Goal: Transaction & Acquisition: Subscribe to service/newsletter

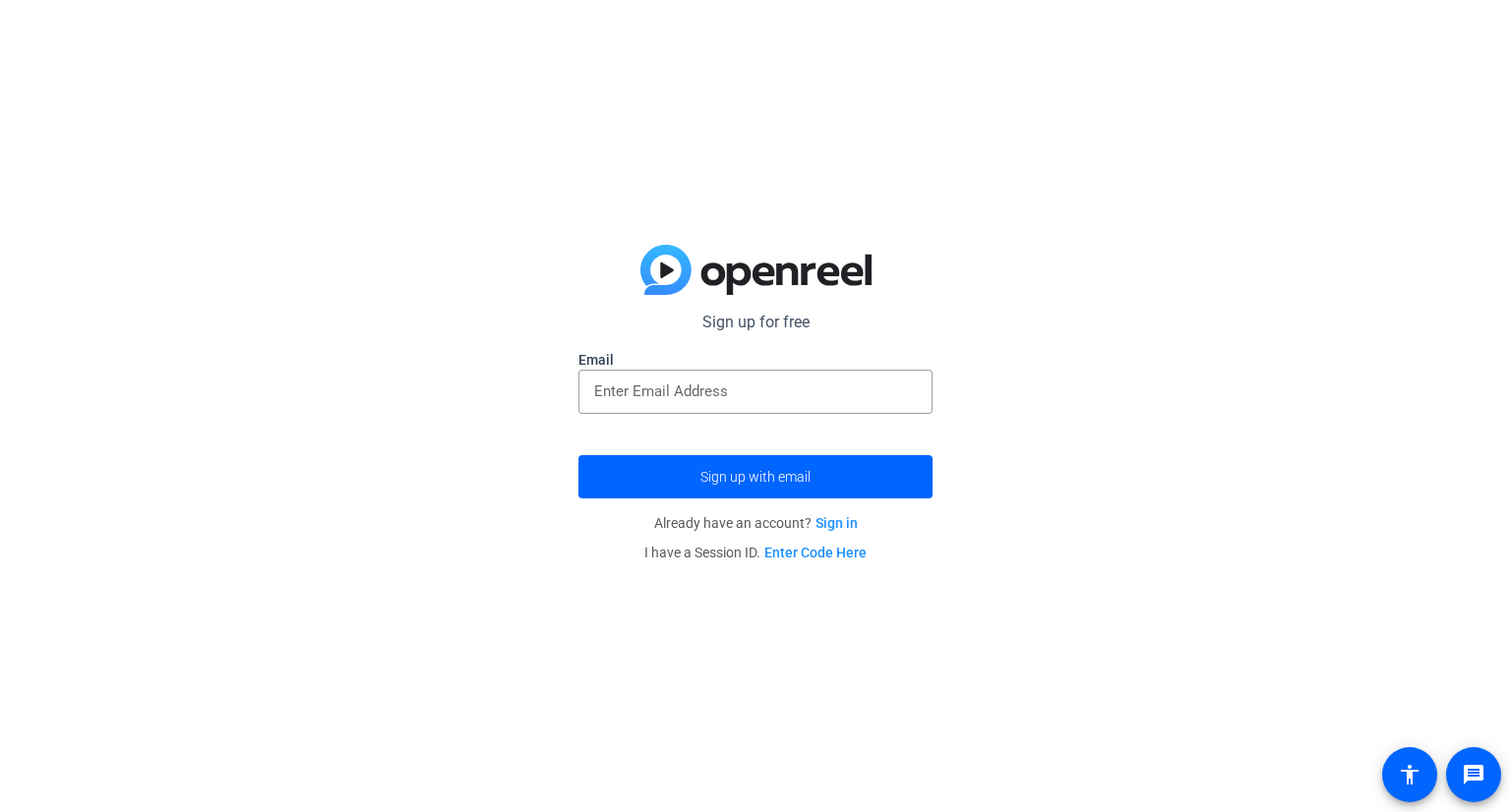
click at [738, 361] on label "Email" at bounding box center [756, 360] width 354 height 20
click at [740, 367] on label "Email" at bounding box center [756, 360] width 354 height 20
click at [741, 380] on input "email" at bounding box center [755, 392] width 323 height 24
type input "[EMAIL_ADDRESS][DOMAIN_NAME]"
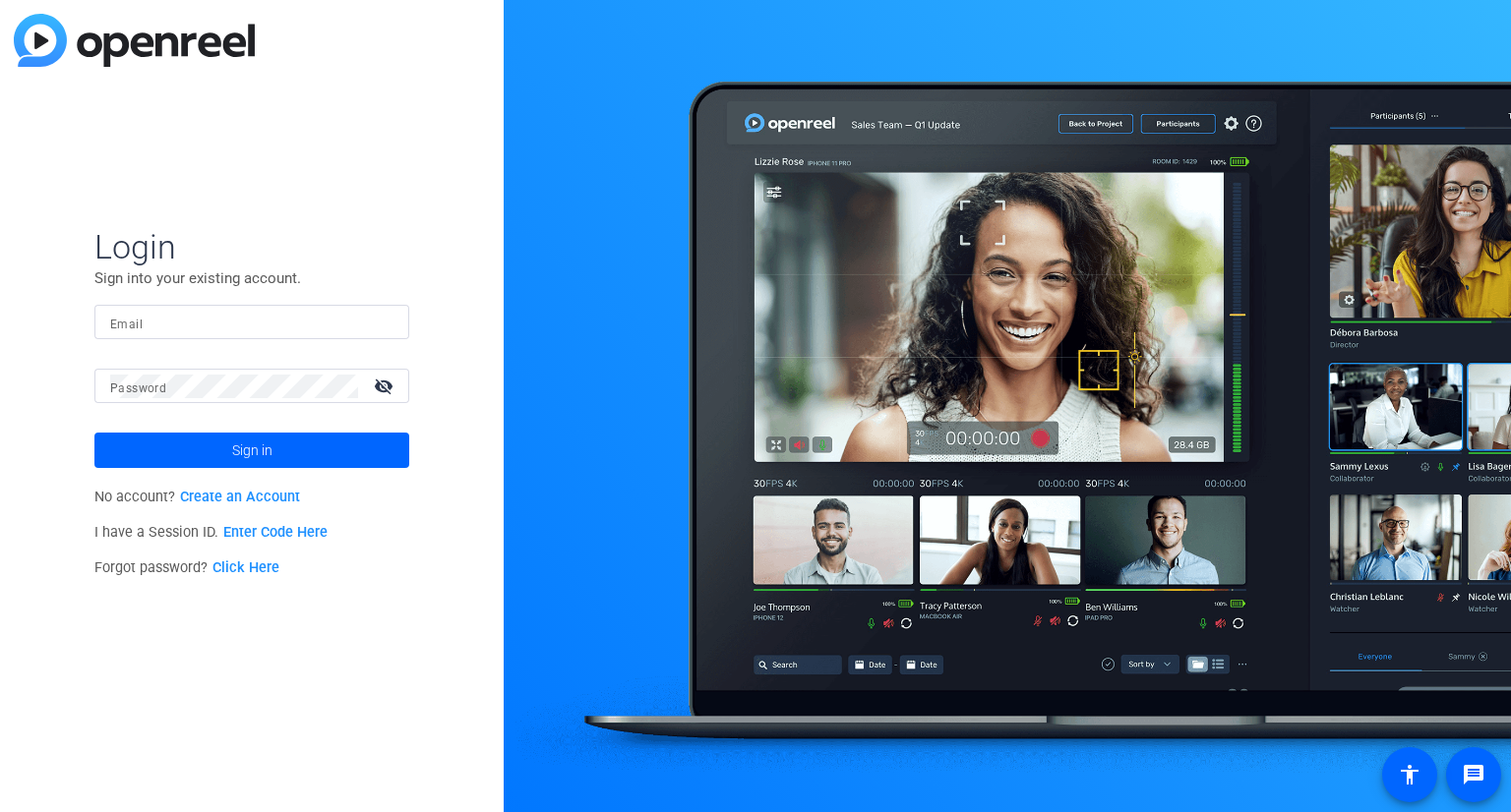
click at [226, 315] on input "Email" at bounding box center [251, 322] width 283 height 24
type input "[EMAIL_ADDRESS][DOMAIN_NAME]"
click at [248, 400] on div at bounding box center [234, 386] width 248 height 35
click at [94, 432] on button "Sign in" at bounding box center [251, 450] width 315 height 36
click at [262, 569] on link "Click Here" at bounding box center [246, 568] width 67 height 17
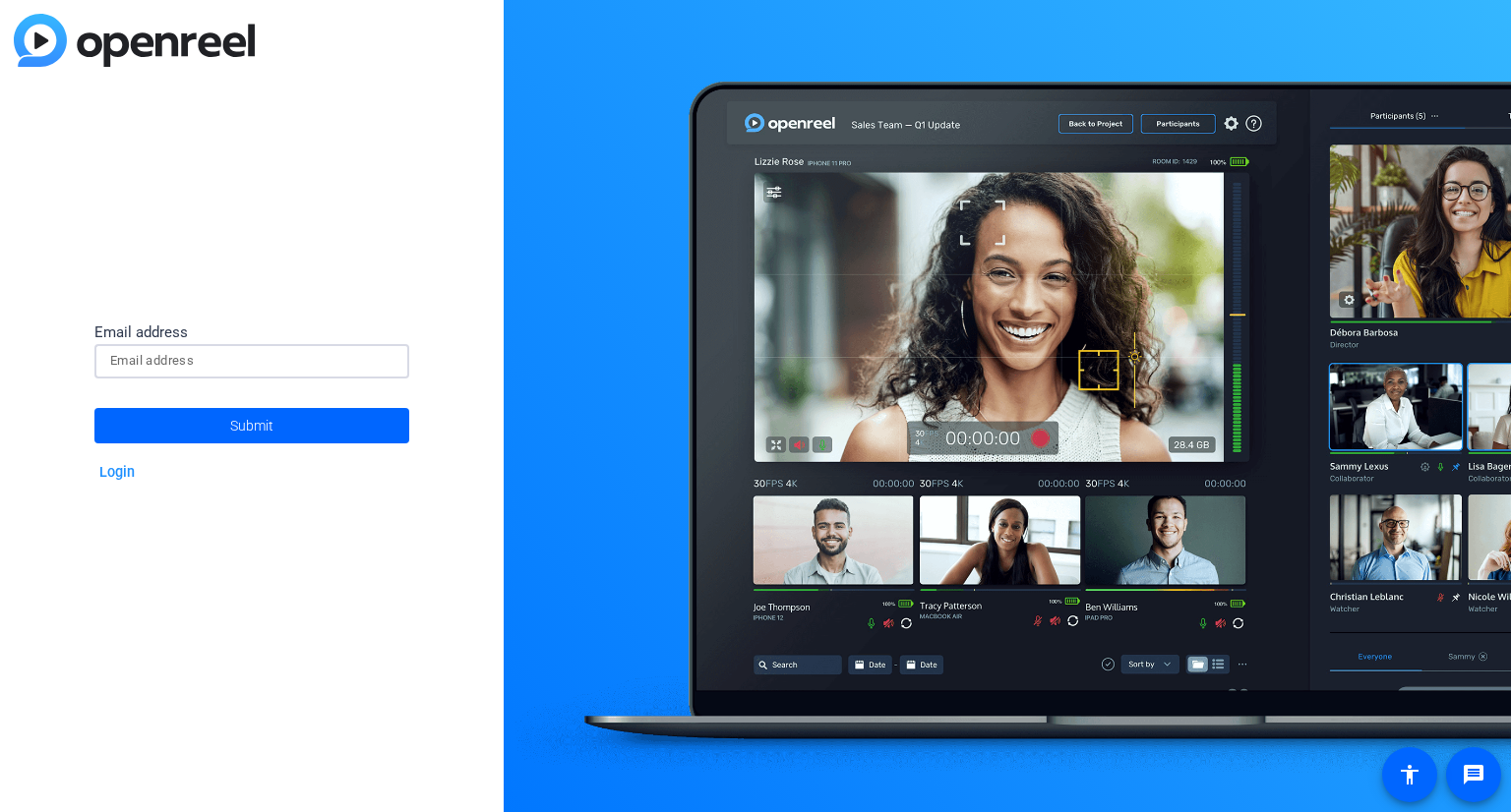
click at [185, 362] on input at bounding box center [251, 361] width 283 height 24
type input "[EMAIL_ADDRESS][DOMAIN_NAME]"
click at [244, 433] on span "Submit" at bounding box center [252, 426] width 44 height 49
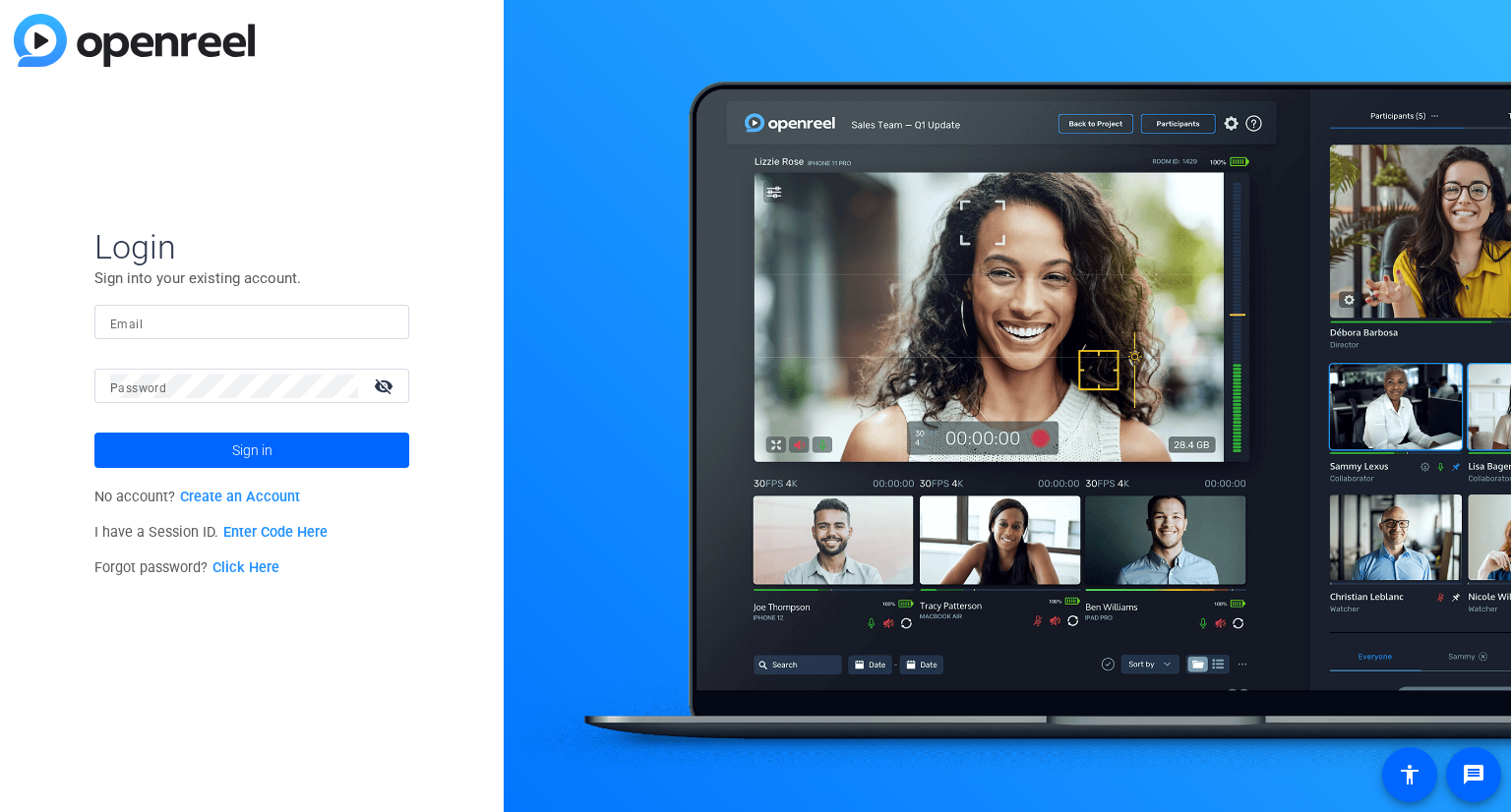
click at [357, 319] on input "Email" at bounding box center [251, 322] width 283 height 24
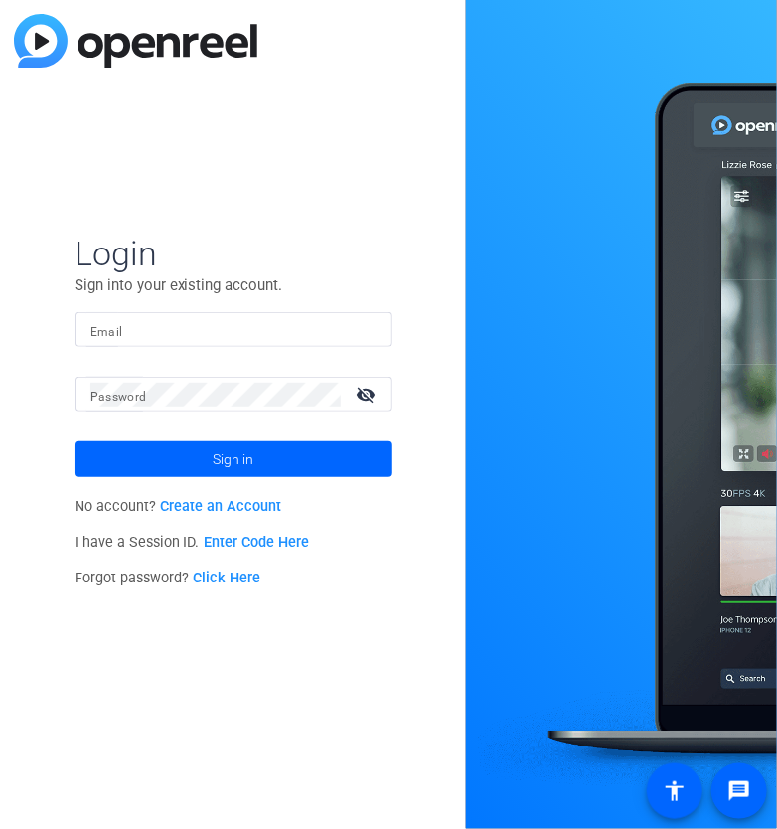
click at [293, 319] on input "Email" at bounding box center [233, 330] width 286 height 24
type input "[EMAIL_ADDRESS][DOMAIN_NAME]"
click at [238, 576] on link "Click Here" at bounding box center [227, 578] width 68 height 17
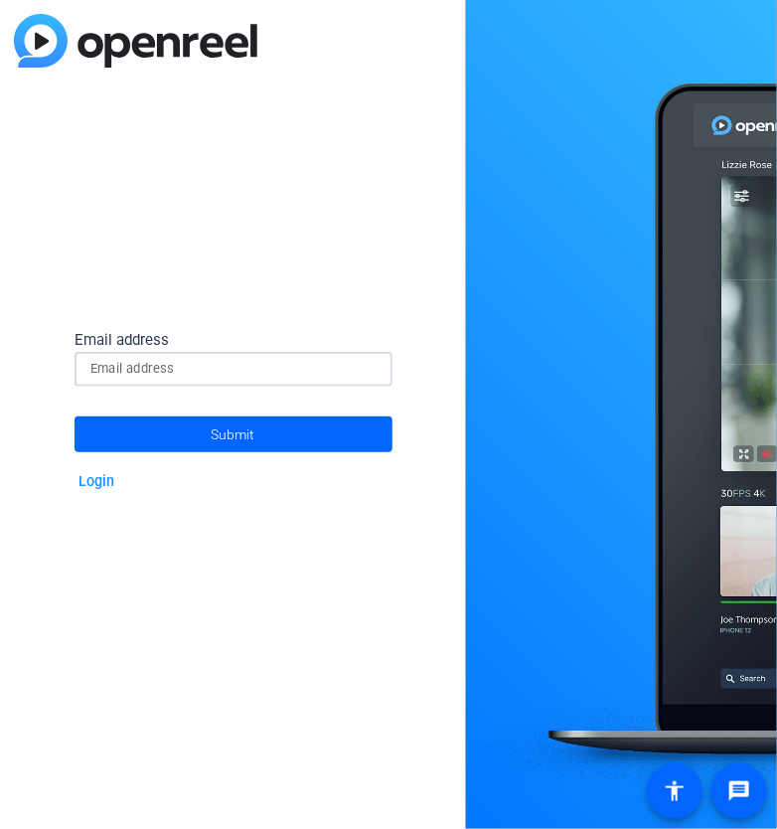
click at [374, 367] on input at bounding box center [233, 369] width 286 height 24
type input "[EMAIL_ADDRESS][DOMAIN_NAME]"
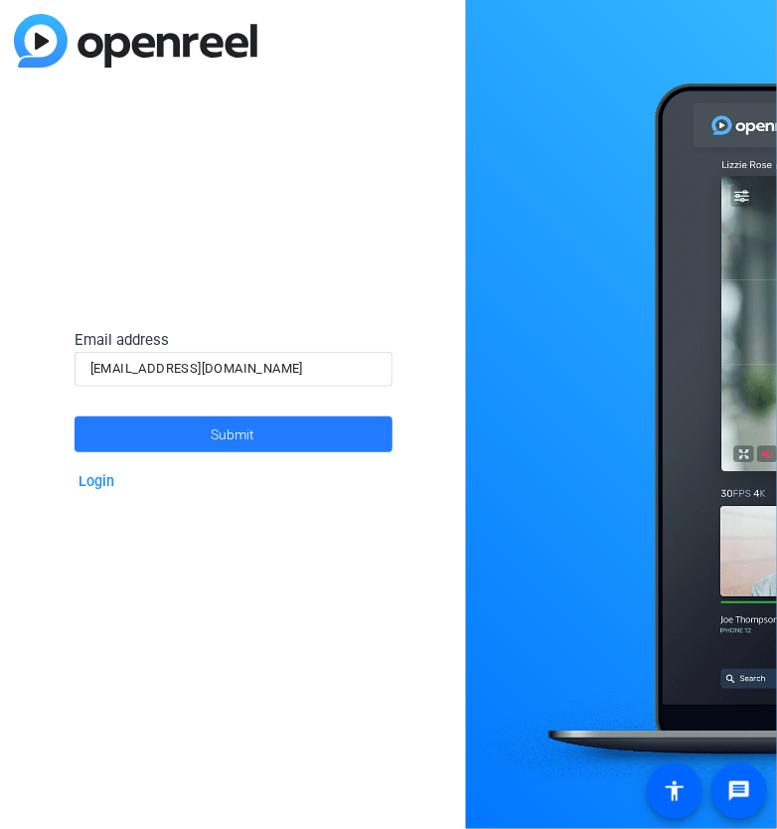
click at [302, 426] on span at bounding box center [234, 435] width 318 height 48
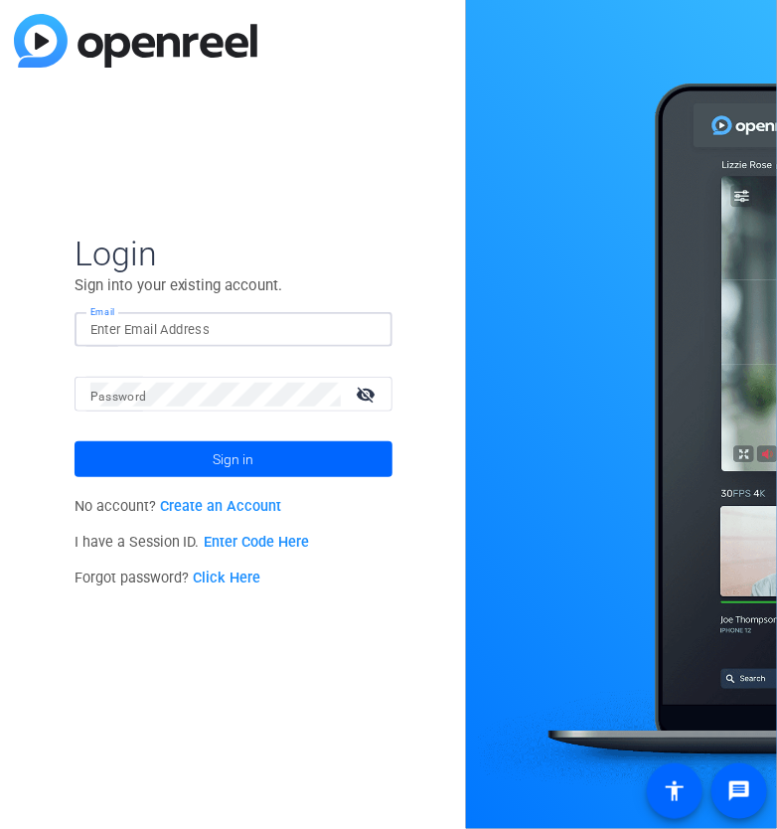
click at [202, 322] on input "Email" at bounding box center [233, 330] width 286 height 24
drag, startPoint x: 337, startPoint y: 336, endPoint x: -24, endPoint y: 373, distance: 362.7
click at [0, 373] on html "Accessibility Screen-Reader Guide, Feedback, and Issue Reporting | New window L…" at bounding box center [388, 414] width 777 height 829
type input "[EMAIL_ADDRESS][DOMAIN_NAME]"
click at [75, 441] on button "Sign in" at bounding box center [234, 459] width 318 height 36
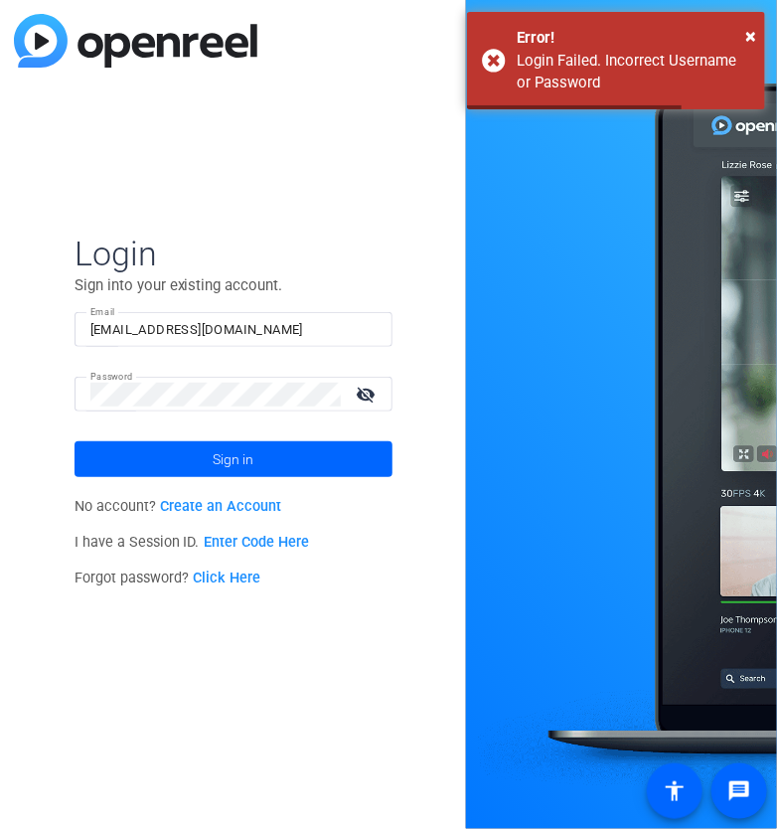
click at [368, 390] on mat-icon "visibility_off" at bounding box center [369, 394] width 48 height 29
click at [0, 376] on html "Accessibility Screen-Reader Guide, Feedback, and Issue Reporting | New window L…" at bounding box center [388, 414] width 777 height 829
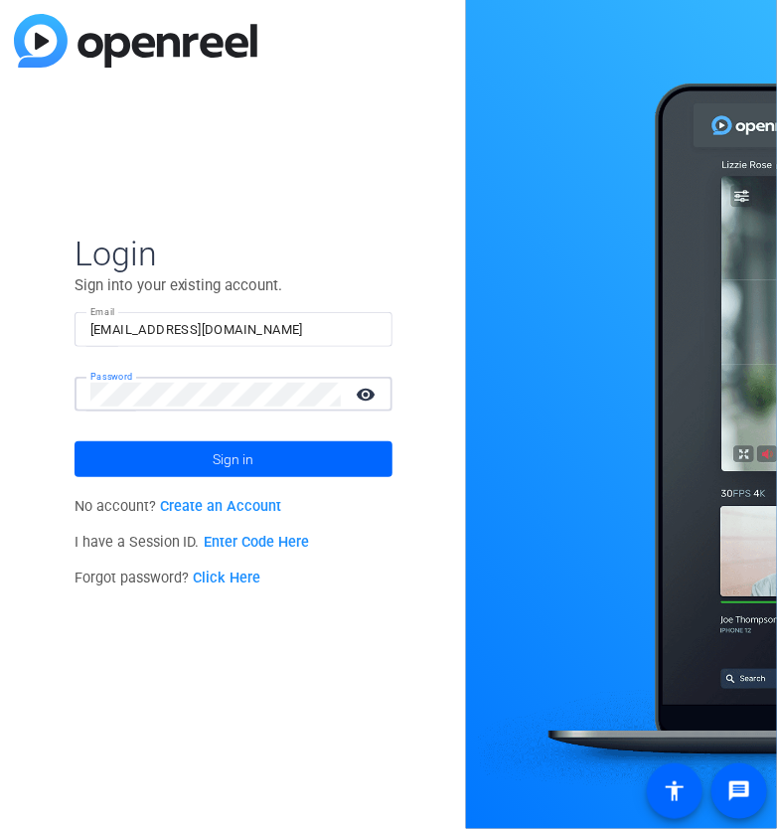
click at [75, 441] on button "Sign in" at bounding box center [234, 459] width 318 height 36
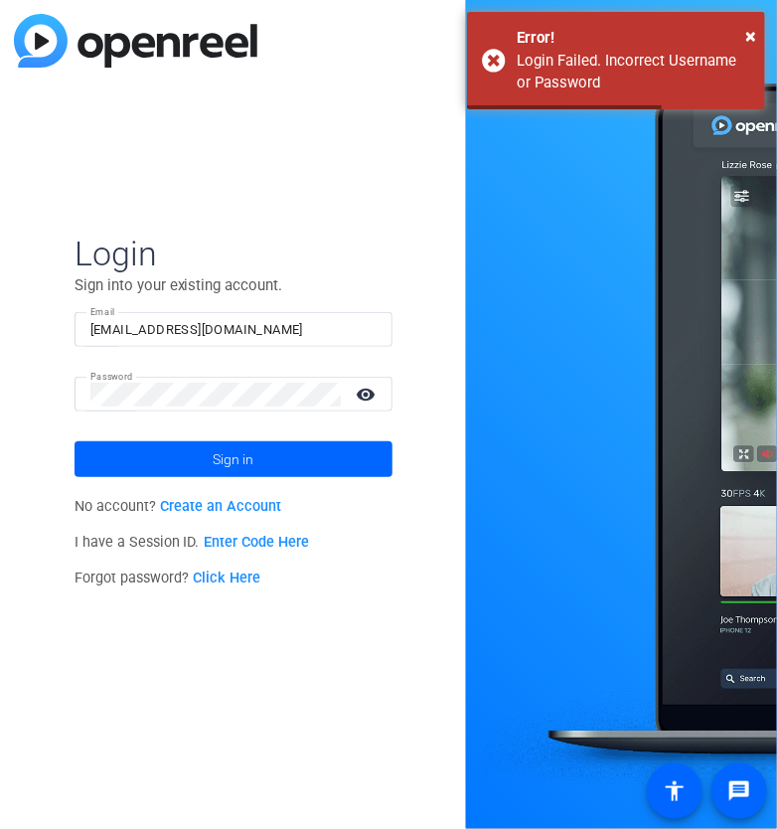
click at [205, 582] on link "Click Here" at bounding box center [227, 578] width 68 height 17
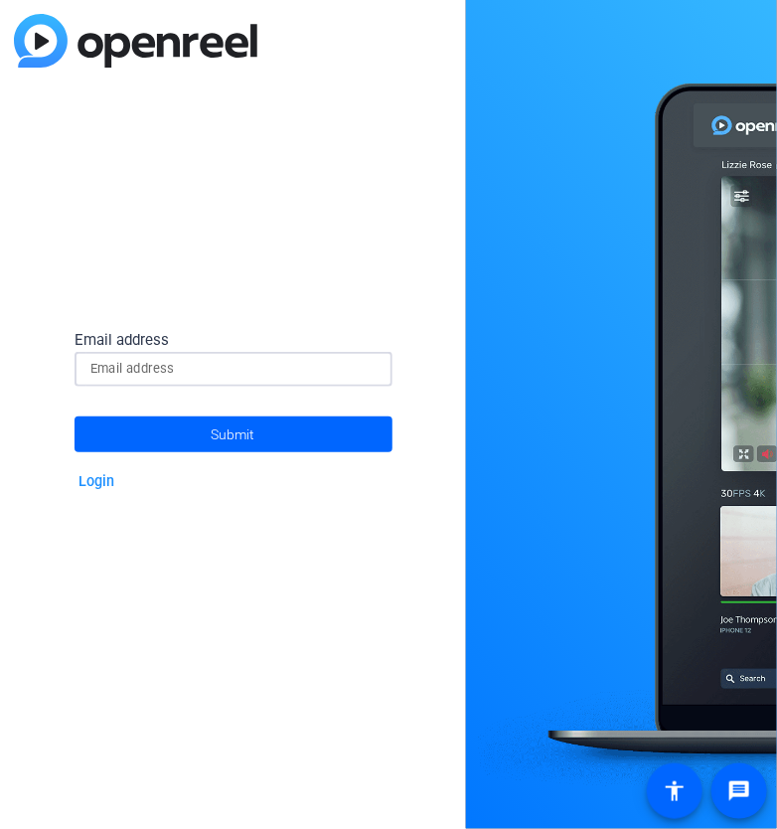
click at [270, 373] on input at bounding box center [233, 369] width 286 height 24
type input "[EMAIL_ADDRESS][DOMAIN_NAME]"
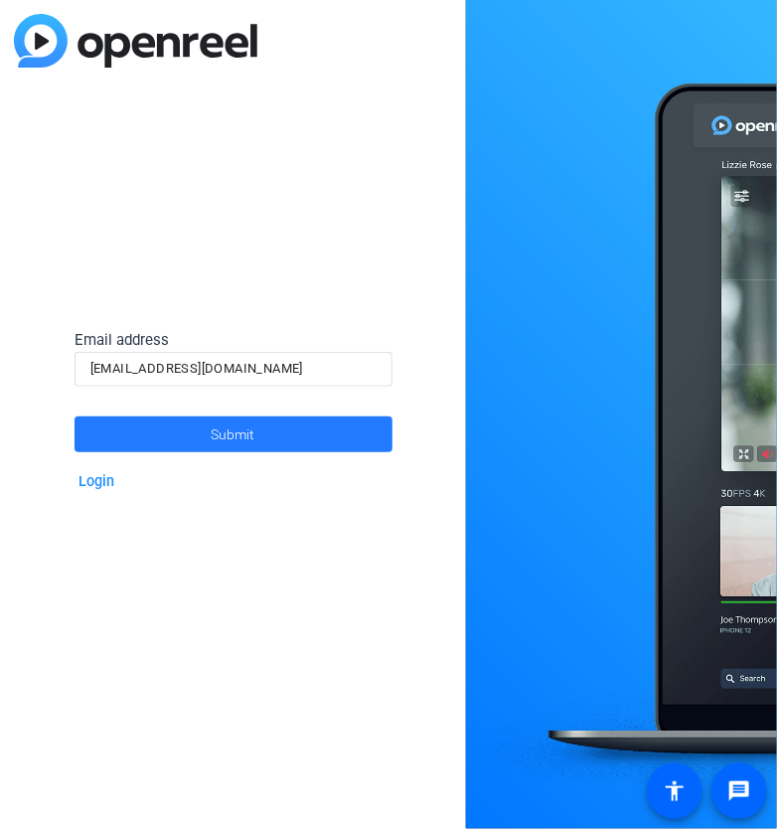
click at [294, 420] on span at bounding box center [234, 435] width 318 height 48
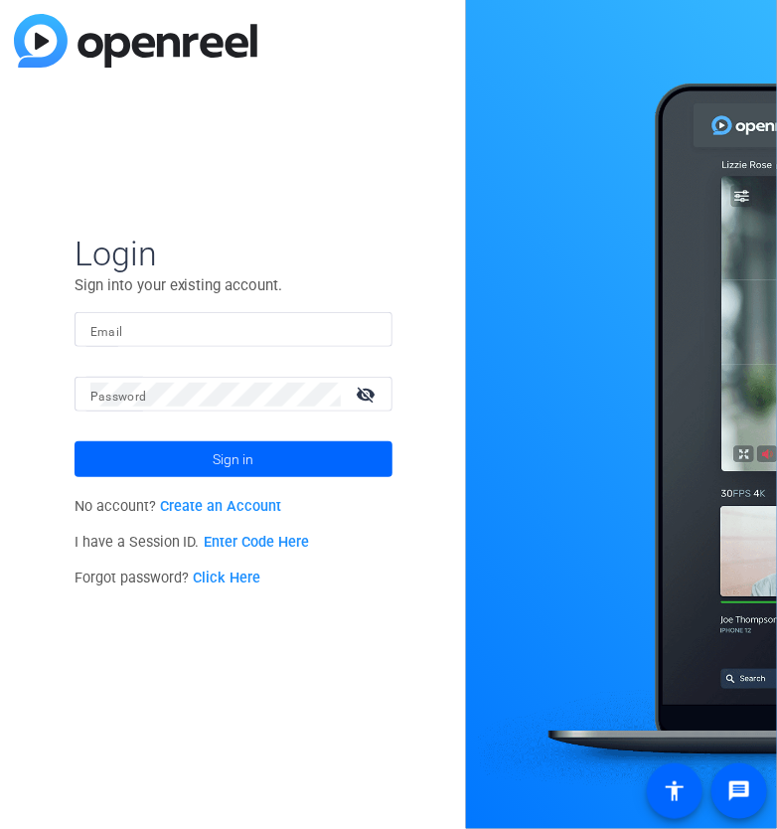
click at [231, 507] on link "Create an Account" at bounding box center [220, 506] width 121 height 17
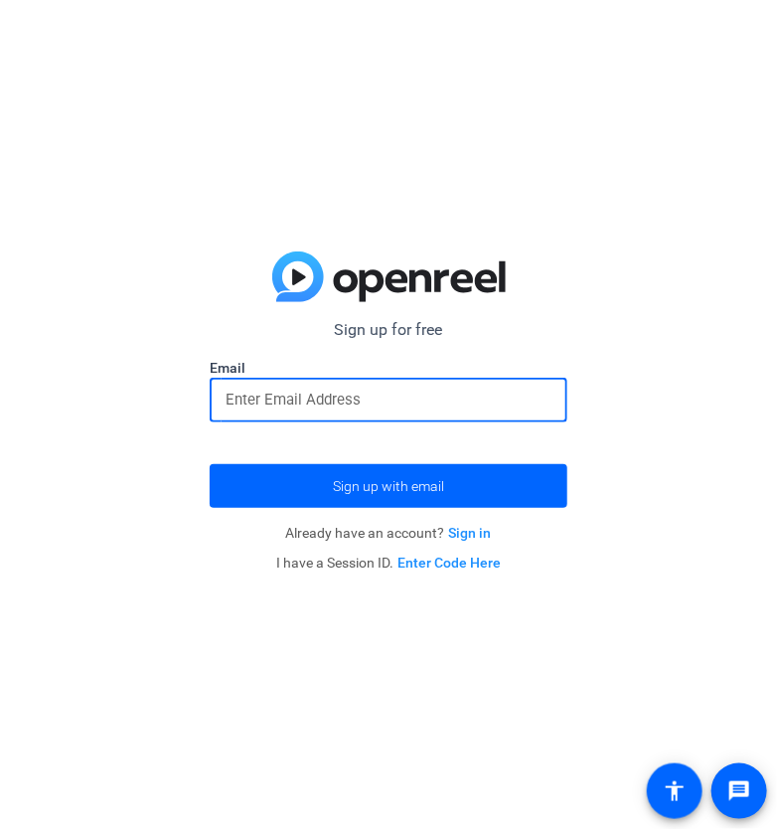
click at [371, 405] on input "email" at bounding box center [389, 400] width 326 height 24
click at [484, 404] on input "email" at bounding box center [389, 400] width 326 height 24
click at [484, 391] on input "email" at bounding box center [389, 400] width 326 height 24
click at [488, 409] on input "l" at bounding box center [389, 400] width 326 height 24
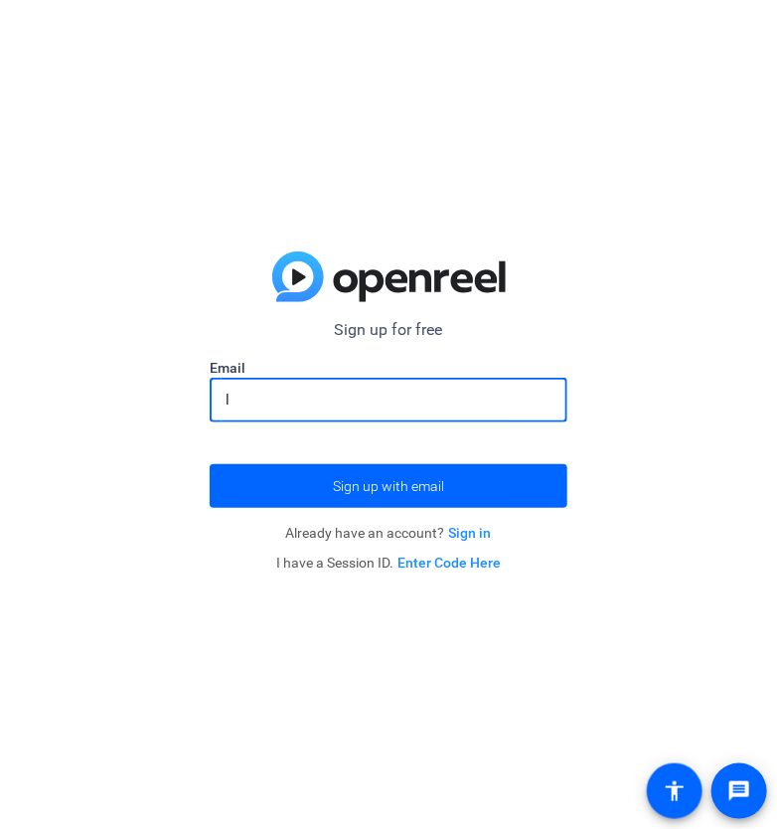
click at [488, 409] on input "l" at bounding box center [389, 400] width 326 height 24
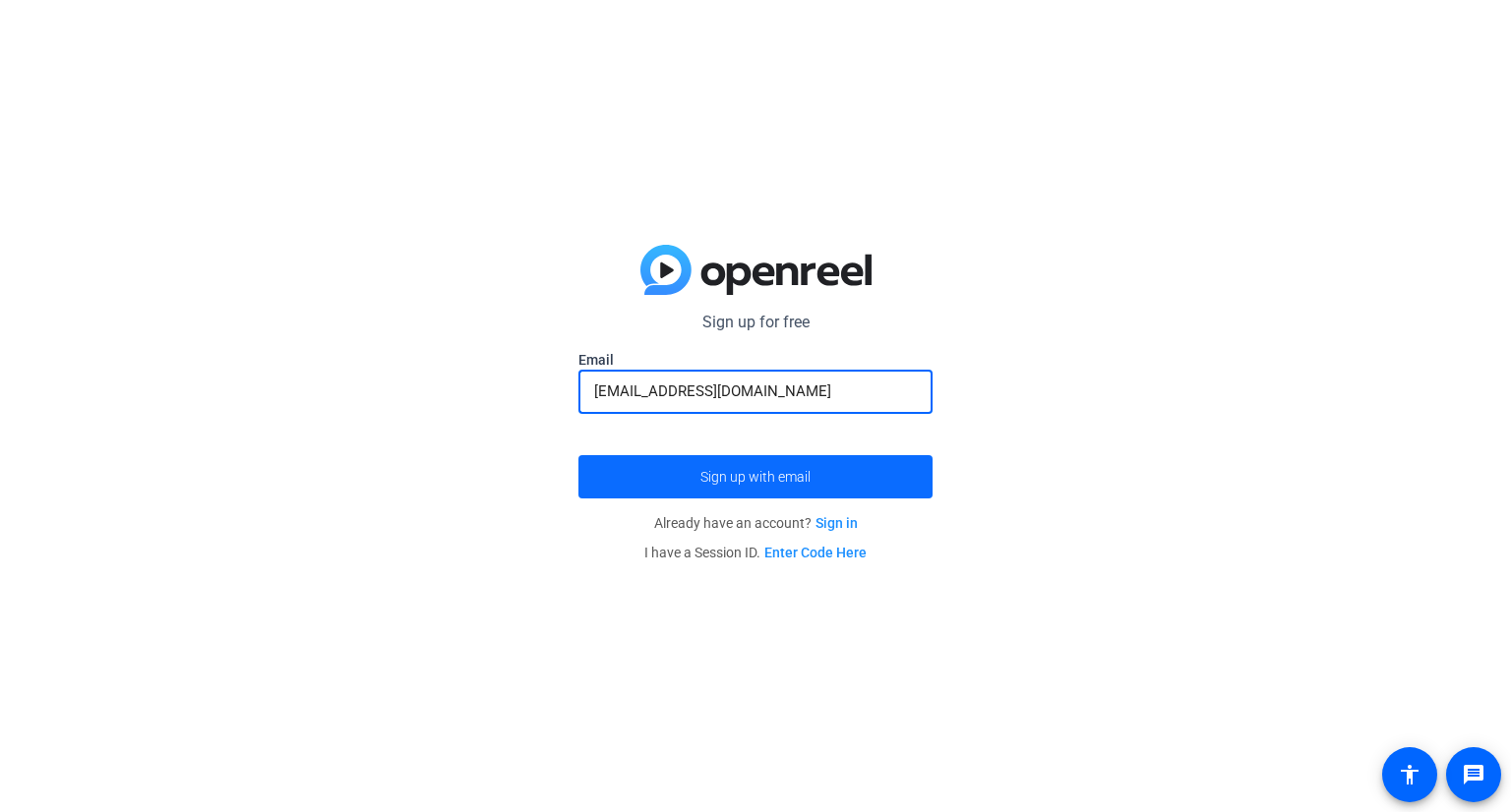
click at [758, 488] on span "submit" at bounding box center [756, 477] width 354 height 47
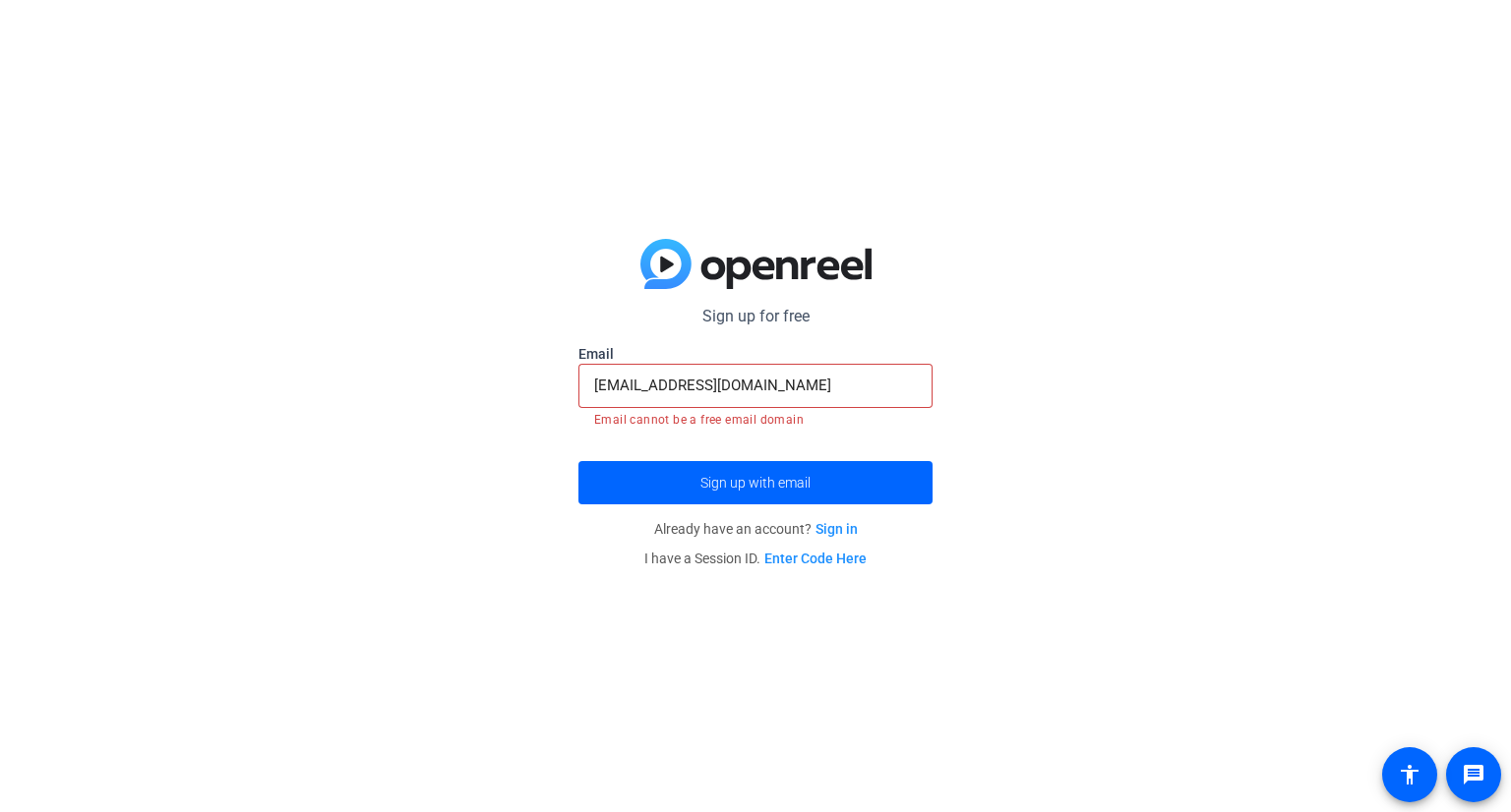
drag, startPoint x: 822, startPoint y: 372, endPoint x: 479, endPoint y: 401, distance: 344.2
click at [479, 401] on div "Sign up for free [EMAIL_ADDRESS][DOMAIN_NAME] Email [EMAIL_ADDRESS][DOMAIN_NAME…" at bounding box center [755, 406] width 1511 height 812
click at [850, 368] on div "[EMAIL_ADDRESS][DOMAIN_NAME]" at bounding box center [755, 386] width 323 height 45
drag, startPoint x: 843, startPoint y: 379, endPoint x: 470, endPoint y: 371, distance: 373.1
click at [470, 371] on div "Sign up for free [EMAIL_ADDRESS][DOMAIN_NAME] Email [EMAIL_ADDRESS][DOMAIN_NAME…" at bounding box center [755, 406] width 1511 height 812
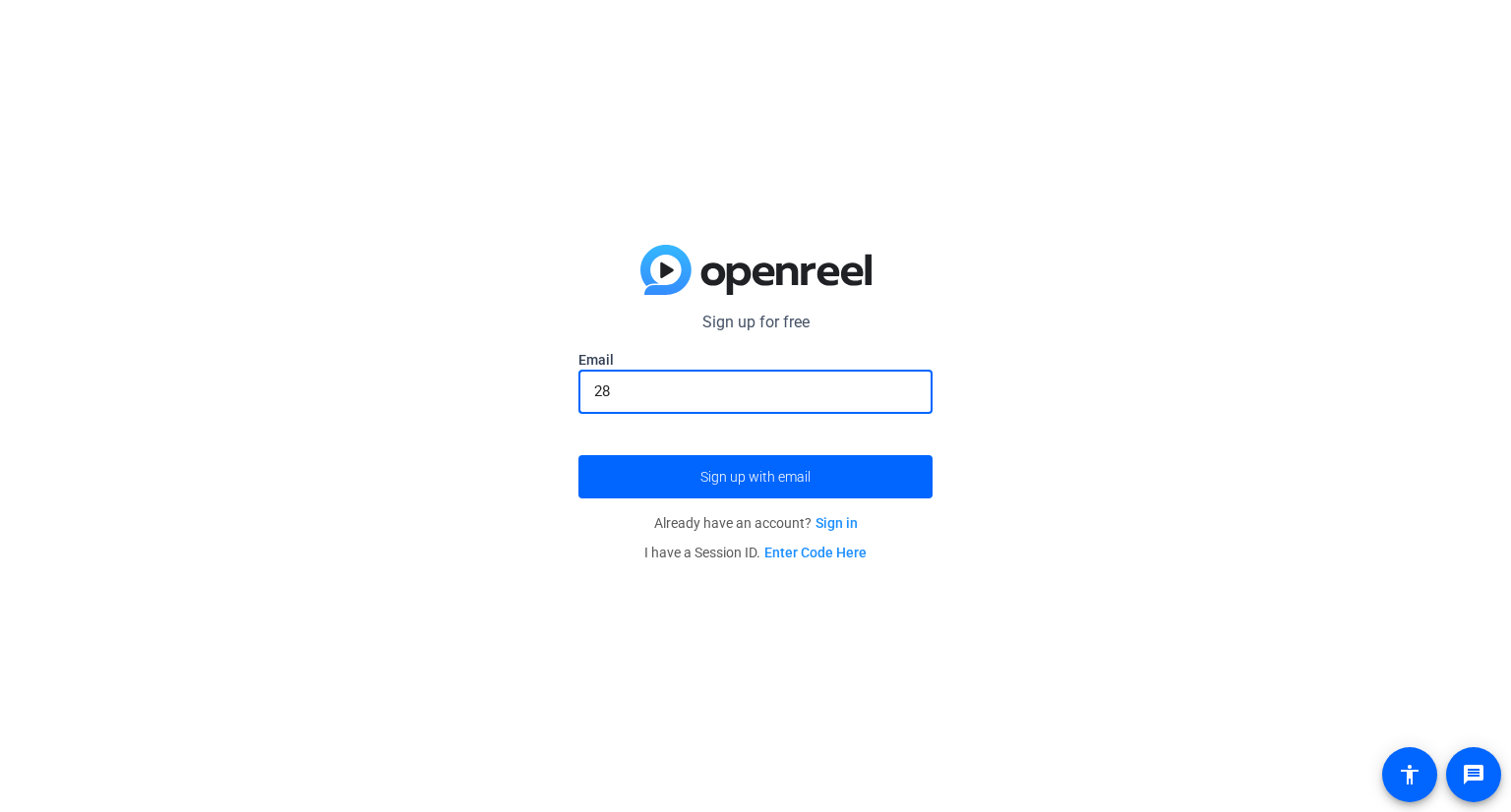
type input "2"
click at [711, 392] on input "[EMAIL_ADDRESS][DOMAIN_NAME]" at bounding box center [755, 392] width 323 height 24
click at [740, 392] on input "[EMAIL_ADDRESS][DOMAIN_NAME]" at bounding box center [755, 392] width 323 height 24
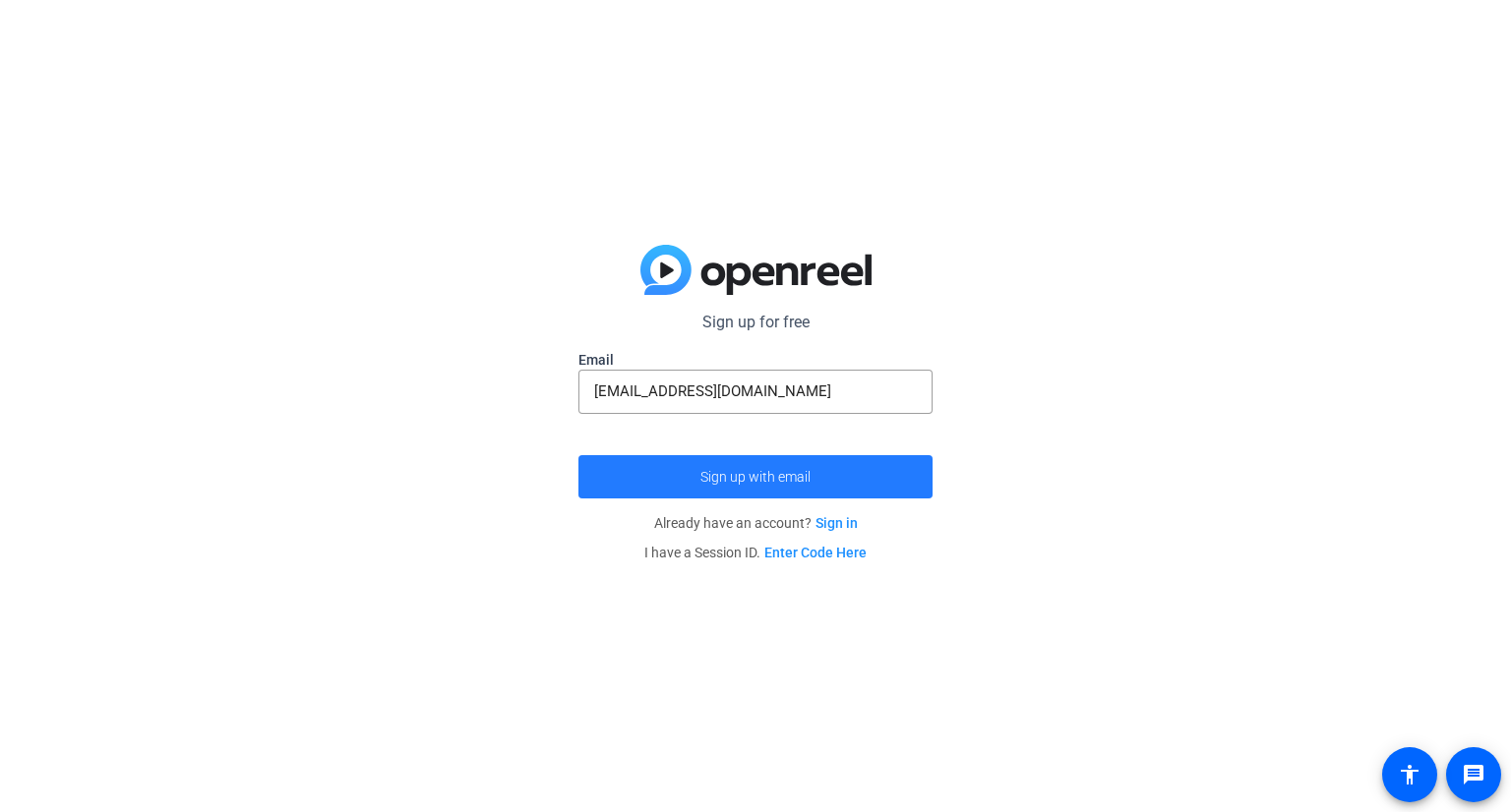
click at [744, 477] on span "Sign up with email" at bounding box center [755, 477] width 110 height 0
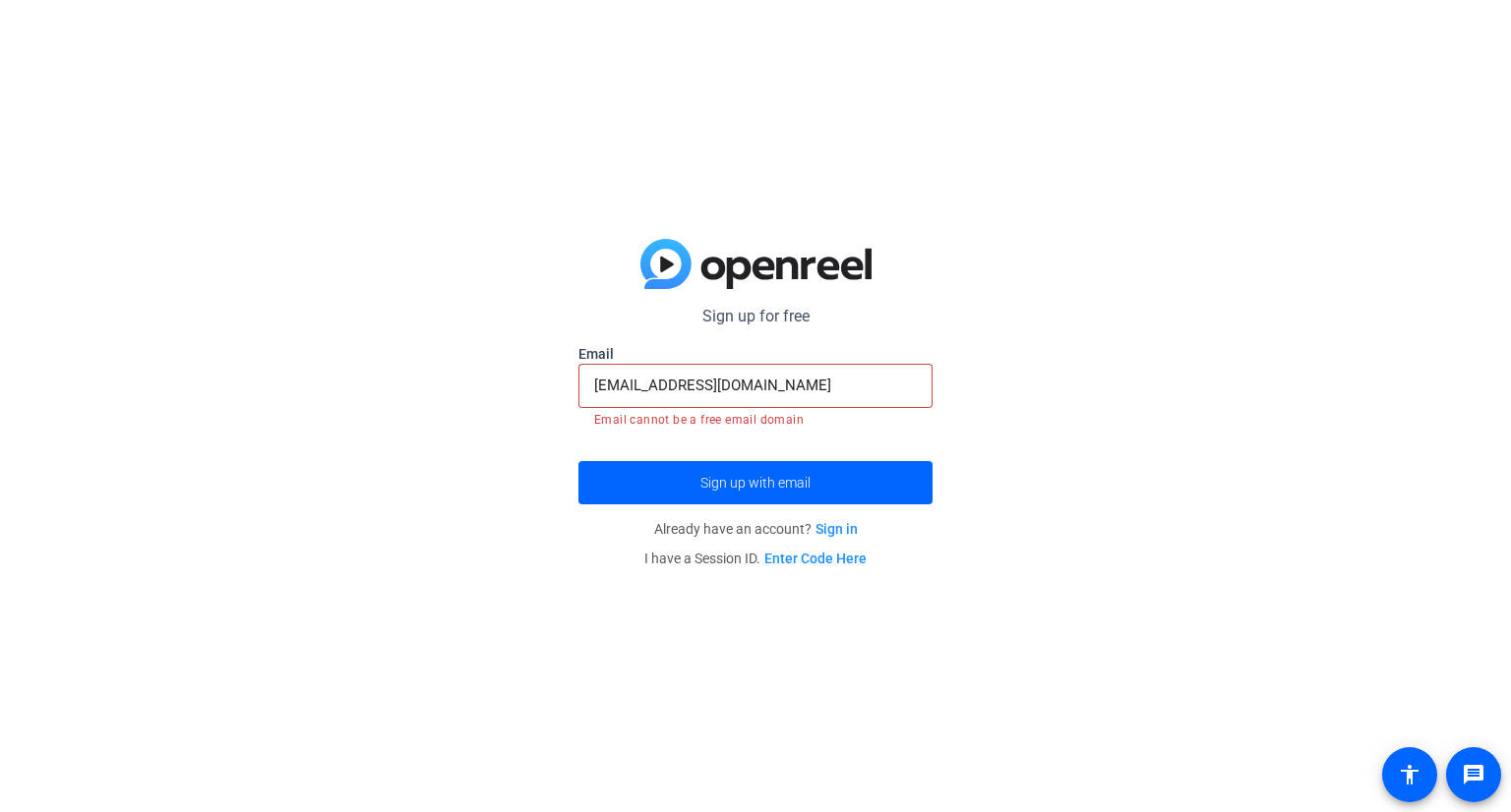
click at [744, 384] on input "[EMAIL_ADDRESS][DOMAIN_NAME]" at bounding box center [755, 386] width 323 height 24
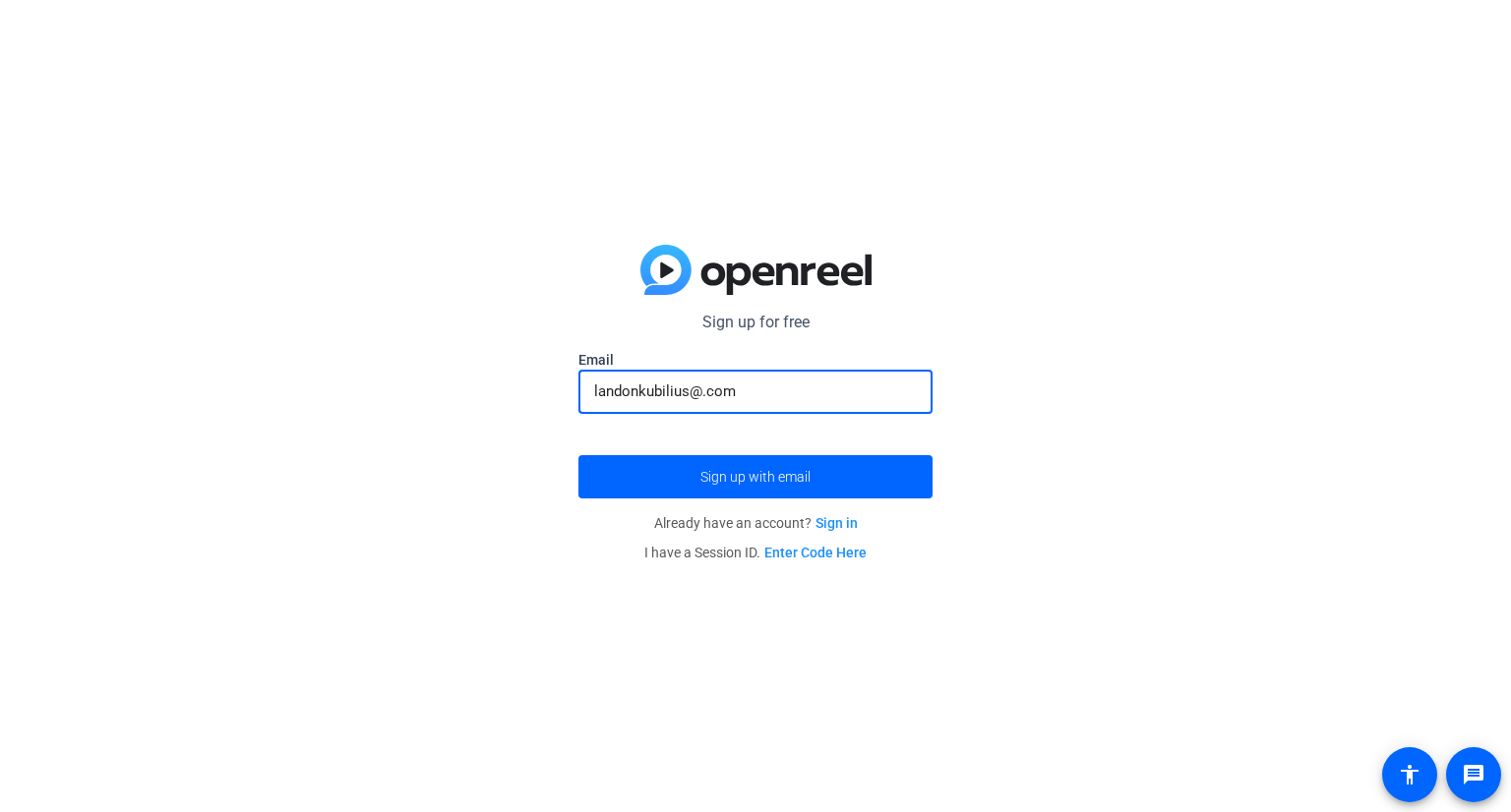
click at [699, 389] on input "landonkubilius@.com" at bounding box center [755, 392] width 323 height 24
click at [579, 455] on button "Sign up with email" at bounding box center [756, 477] width 354 height 44
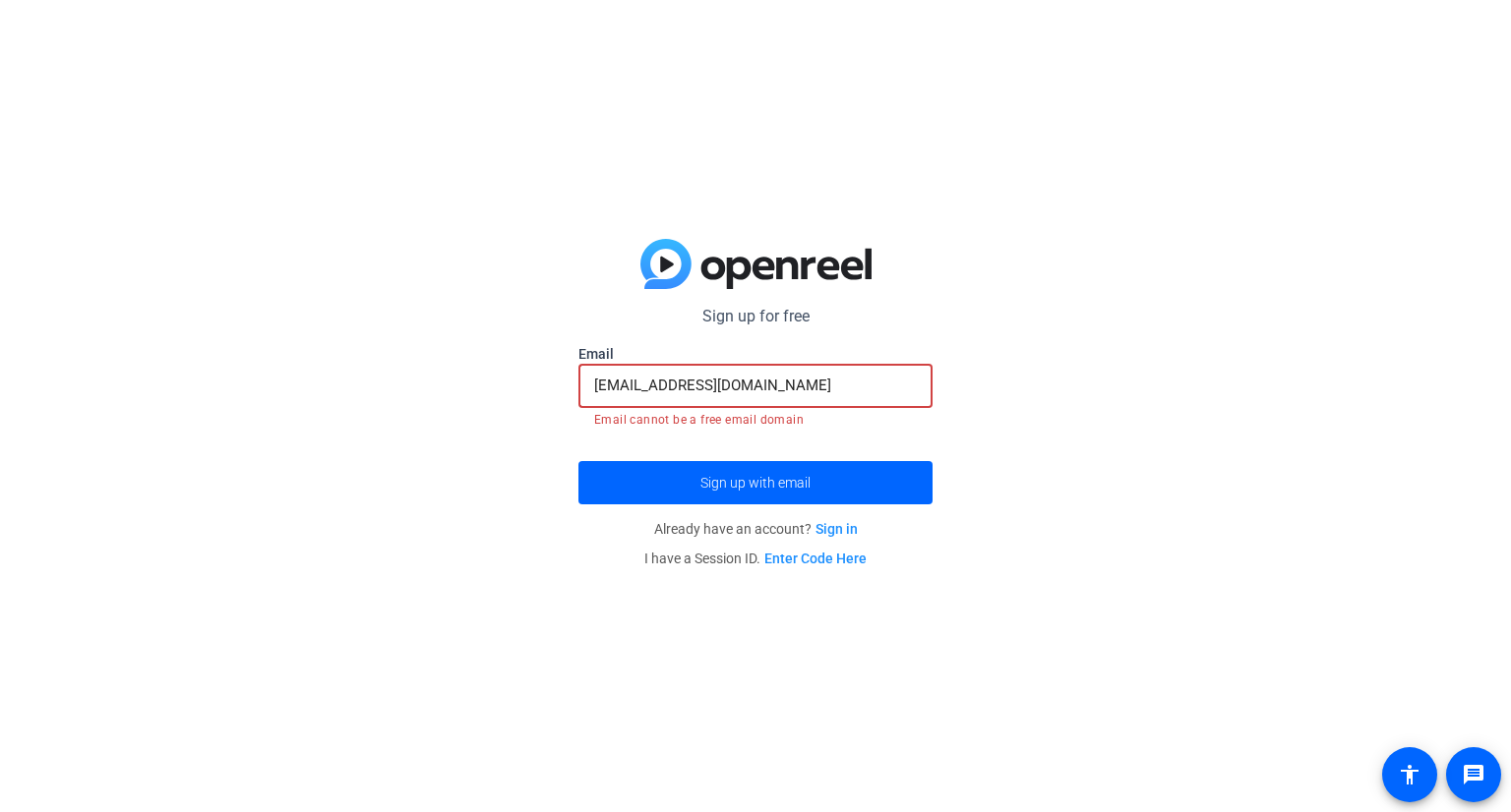
click at [699, 389] on input "[EMAIL_ADDRESS][DOMAIN_NAME]" at bounding box center [755, 386] width 323 height 24
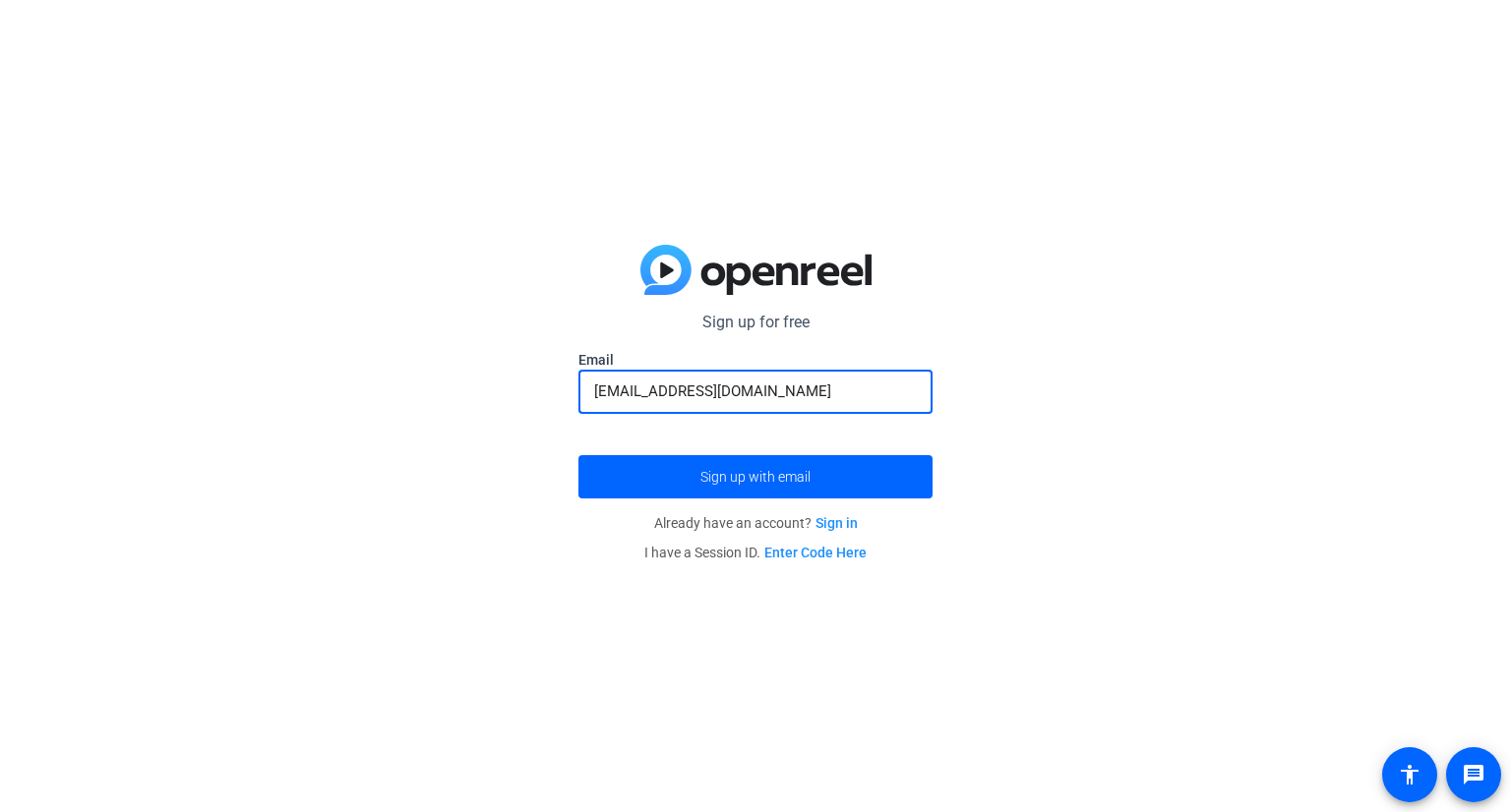
click at [579, 455] on button "Sign up with email" at bounding box center [756, 477] width 354 height 44
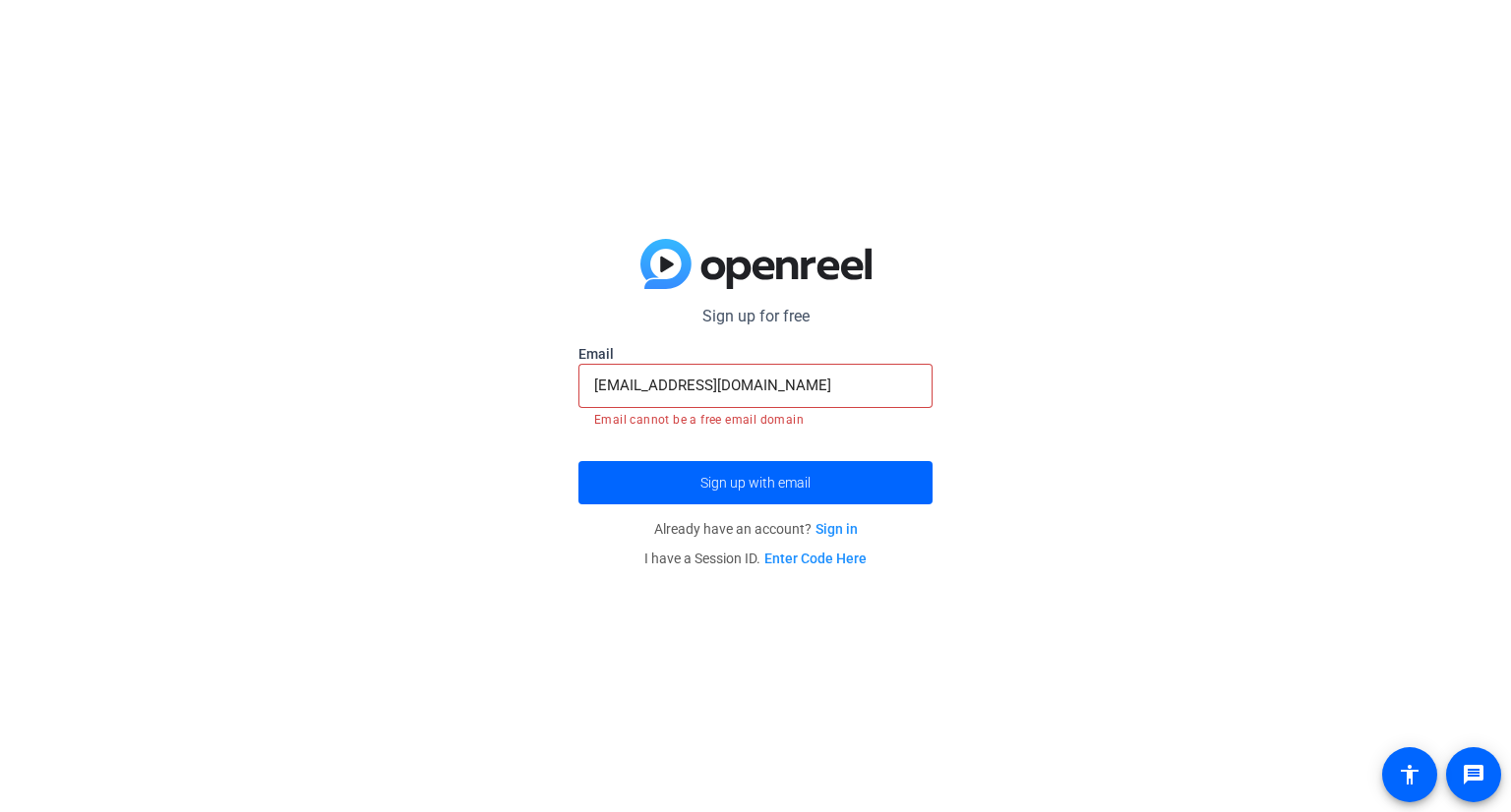
click at [734, 372] on div "[EMAIL_ADDRESS][DOMAIN_NAME]" at bounding box center [755, 386] width 323 height 45
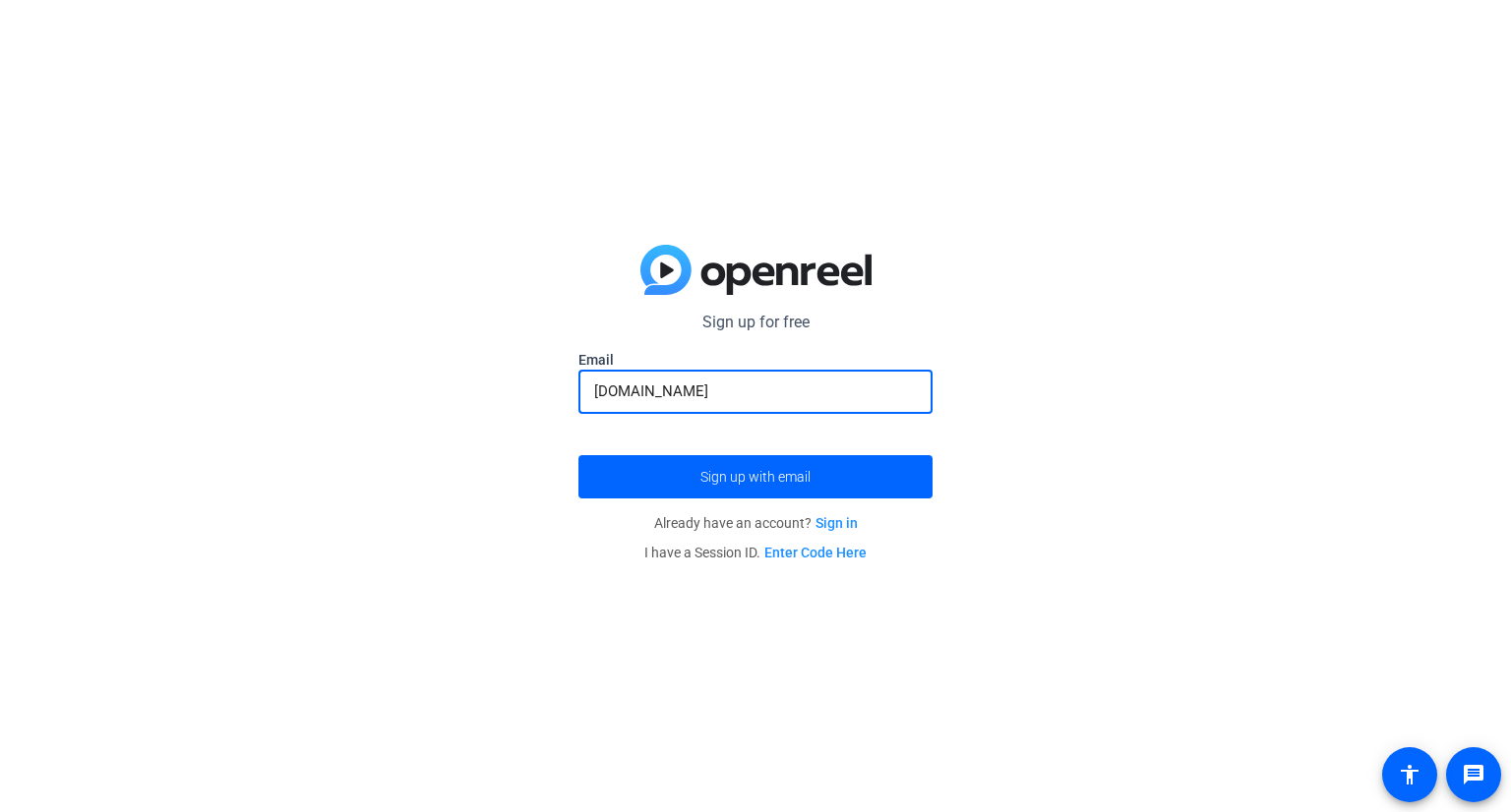
click at [733, 384] on input "[DOMAIN_NAME]" at bounding box center [755, 392] width 323 height 24
click at [747, 398] on input "[EMAIL_ADDRESS][DOMAIN_NAME]" at bounding box center [755, 392] width 323 height 24
click at [738, 395] on input "[EMAIL_ADDRESS][DOMAIN_NAME]" at bounding box center [755, 392] width 323 height 24
click at [579, 455] on button "Sign up with email" at bounding box center [756, 477] width 354 height 44
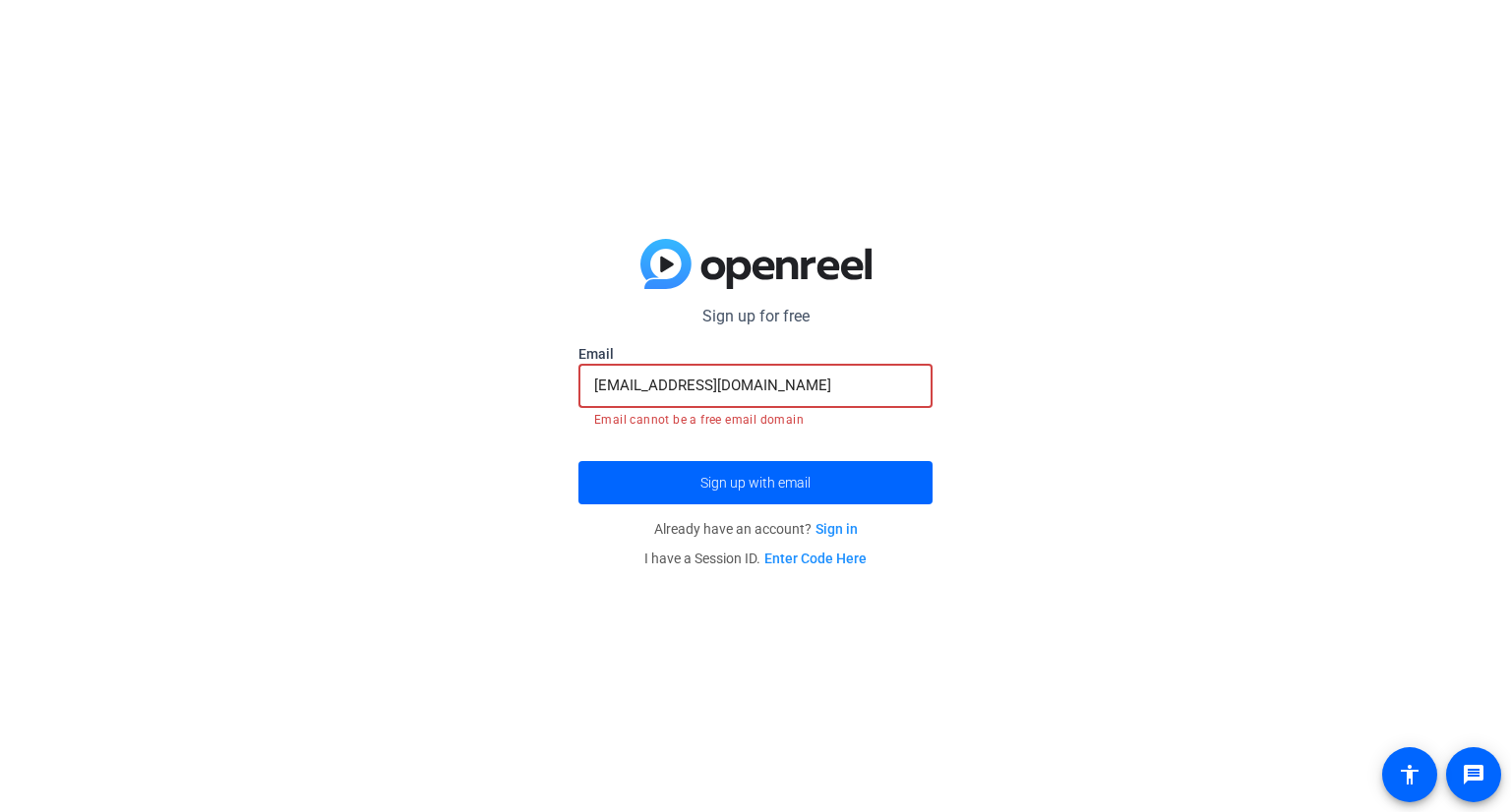
drag, startPoint x: 825, startPoint y: 391, endPoint x: 160, endPoint y: 384, distance: 665.0
click at [160, 384] on div "Sign up for free [EMAIL_ADDRESS][DOMAIN_NAME] Email [EMAIL_ADDRESS][DOMAIN_NAME…" at bounding box center [755, 406] width 1511 height 812
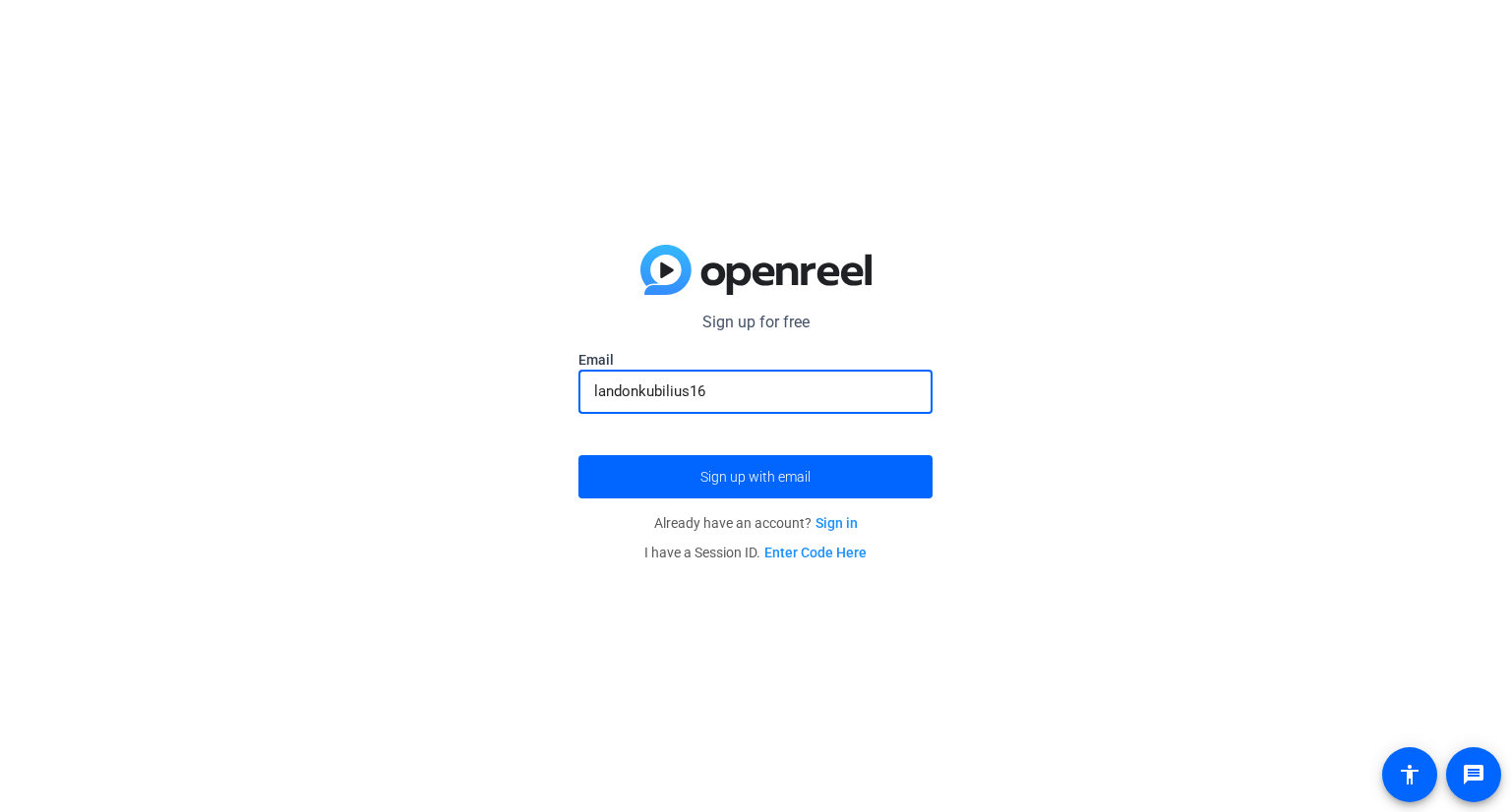
type input "landonkubilius16@"
